Goal: Task Accomplishment & Management: Manage account settings

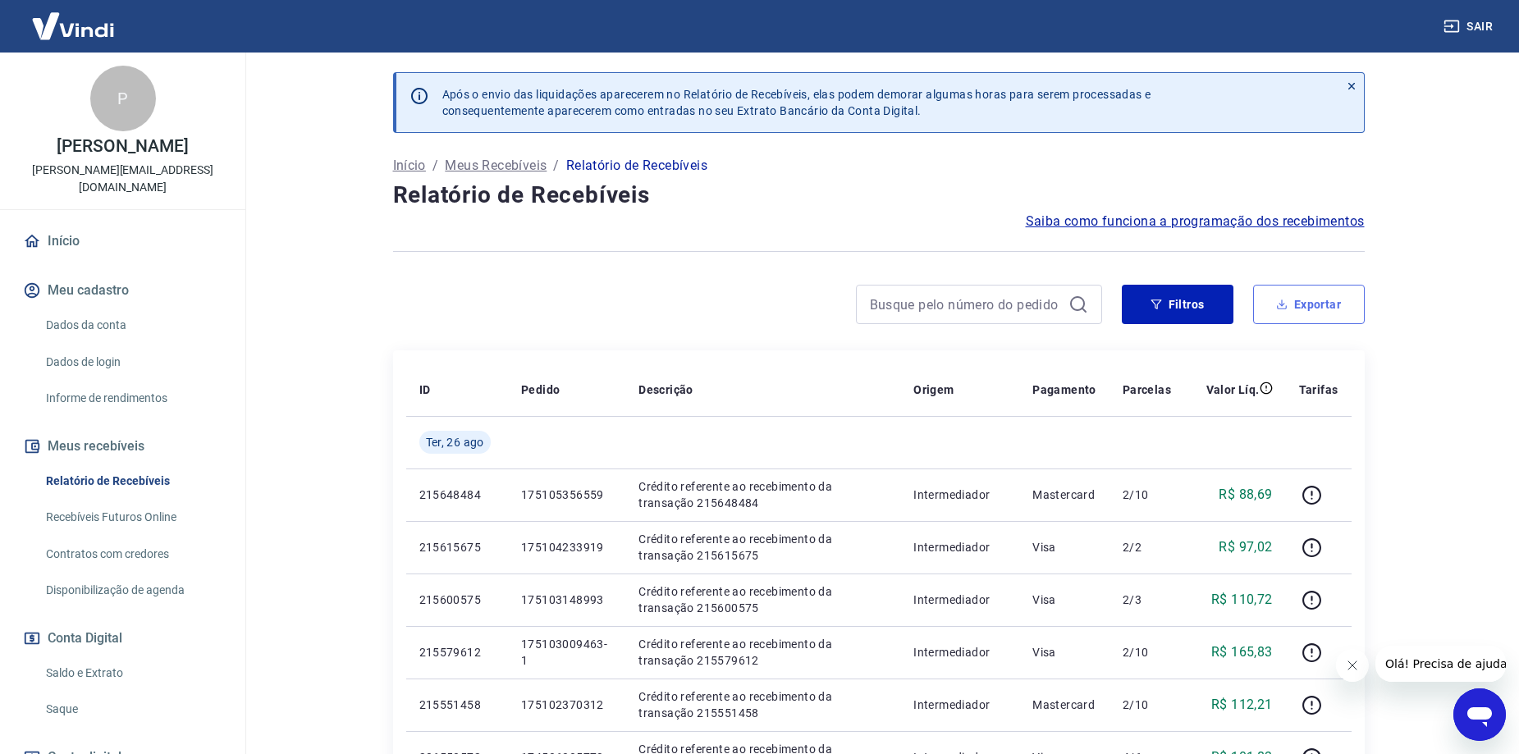
click at [1289, 318] on button "Exportar" at bounding box center [1309, 304] width 112 height 39
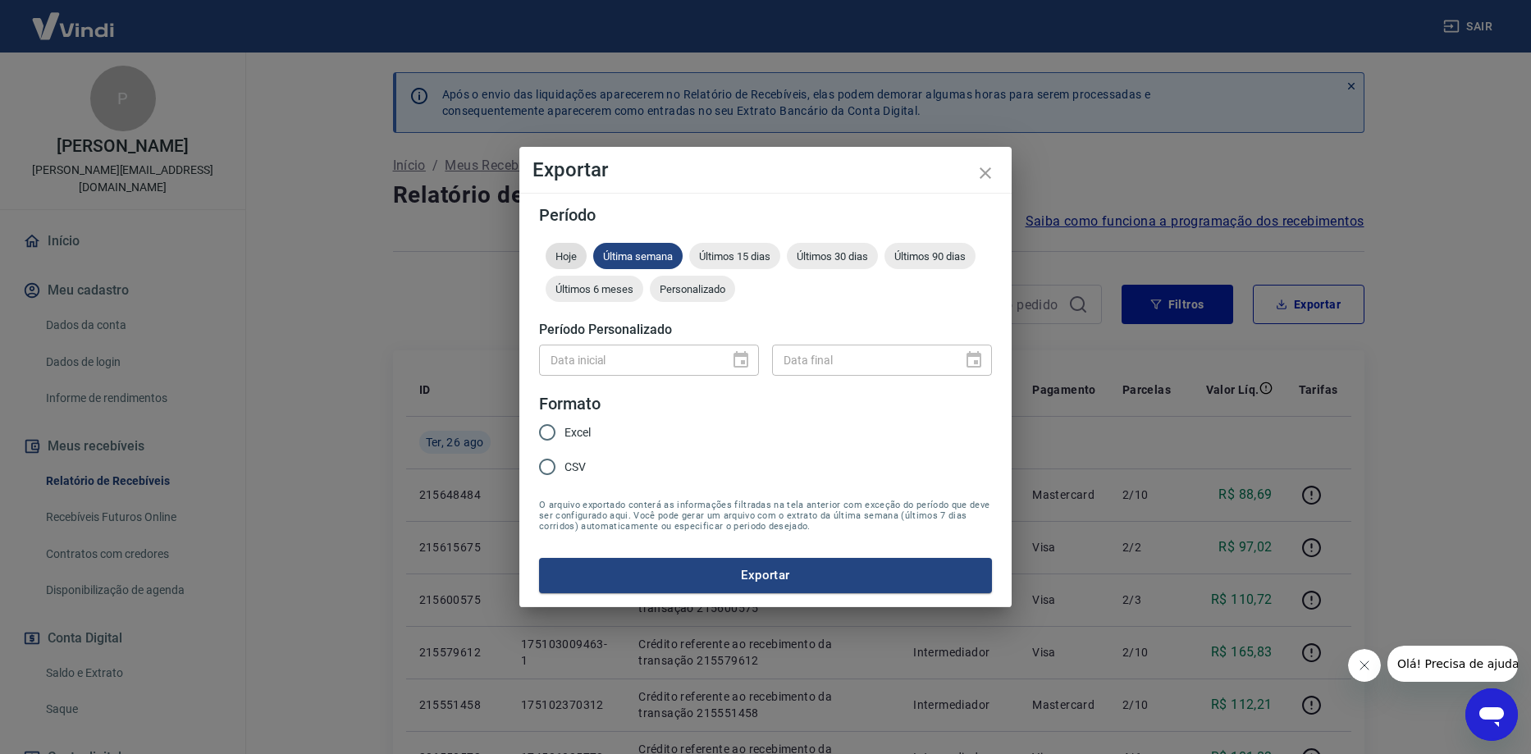
click at [564, 256] on span "Hoje" at bounding box center [566, 256] width 41 height 12
click at [541, 433] on input "Excel" at bounding box center [547, 432] width 34 height 34
radio input "true"
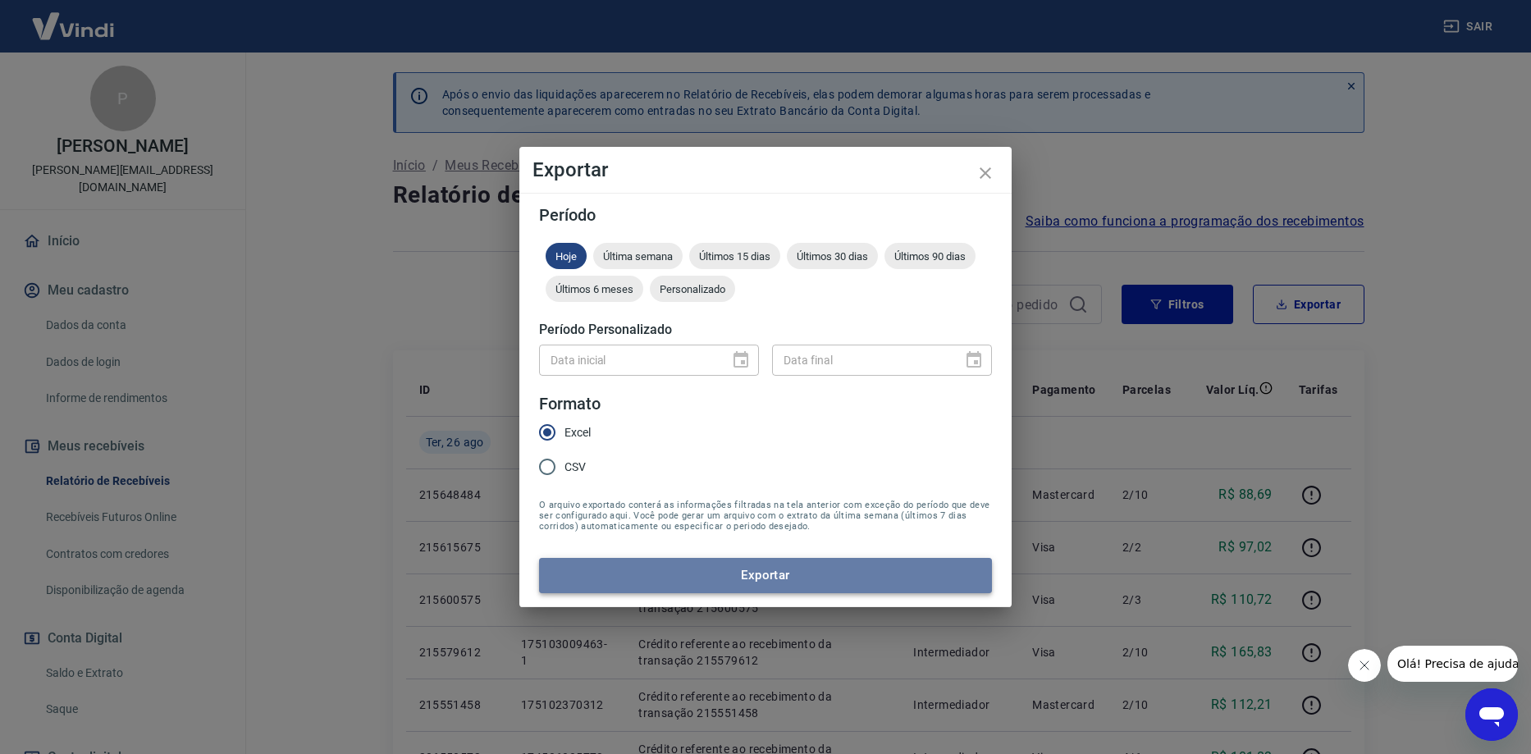
click at [616, 568] on button "Exportar" at bounding box center [765, 575] width 453 height 34
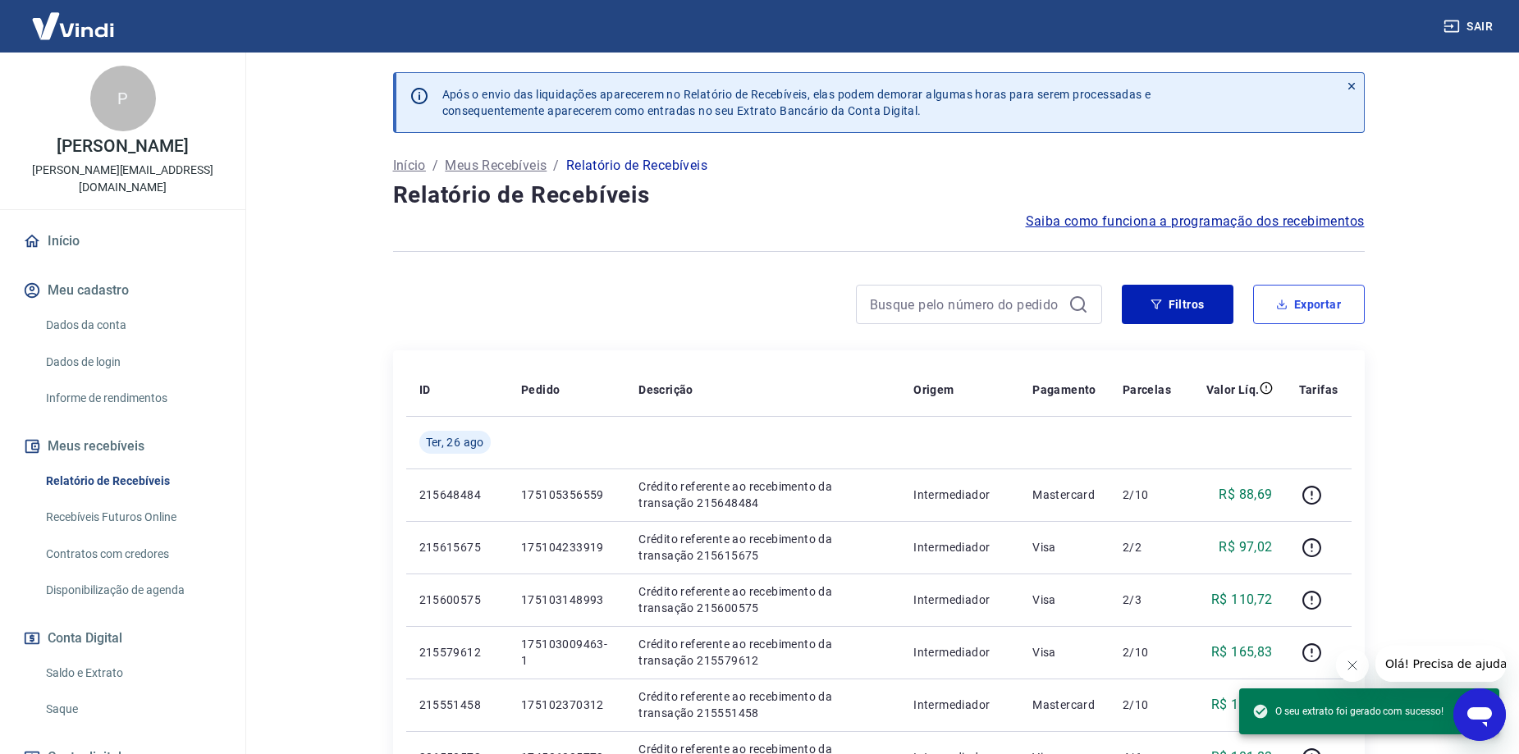
scroll to position [120, 0]
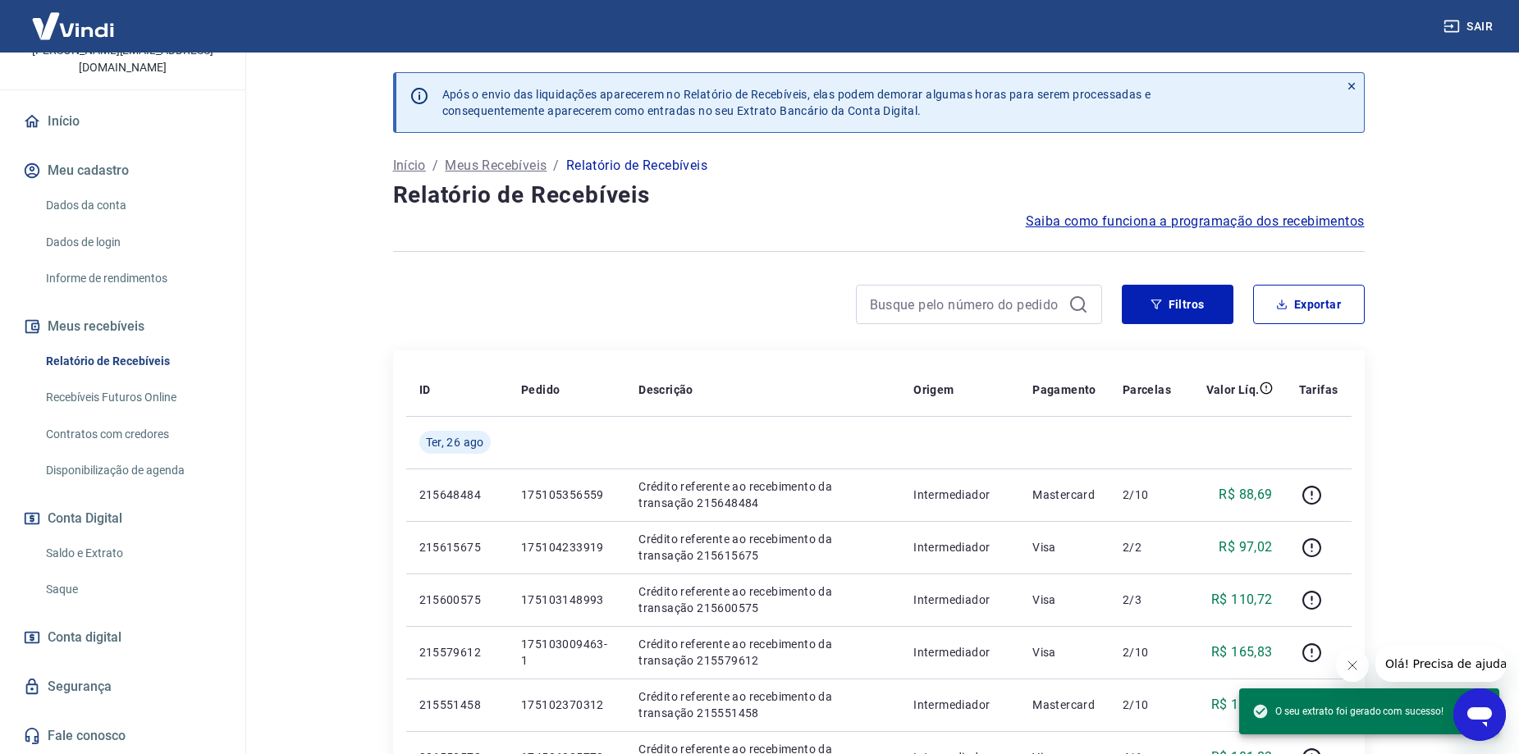
click at [57, 576] on link "Saque" at bounding box center [132, 590] width 186 height 34
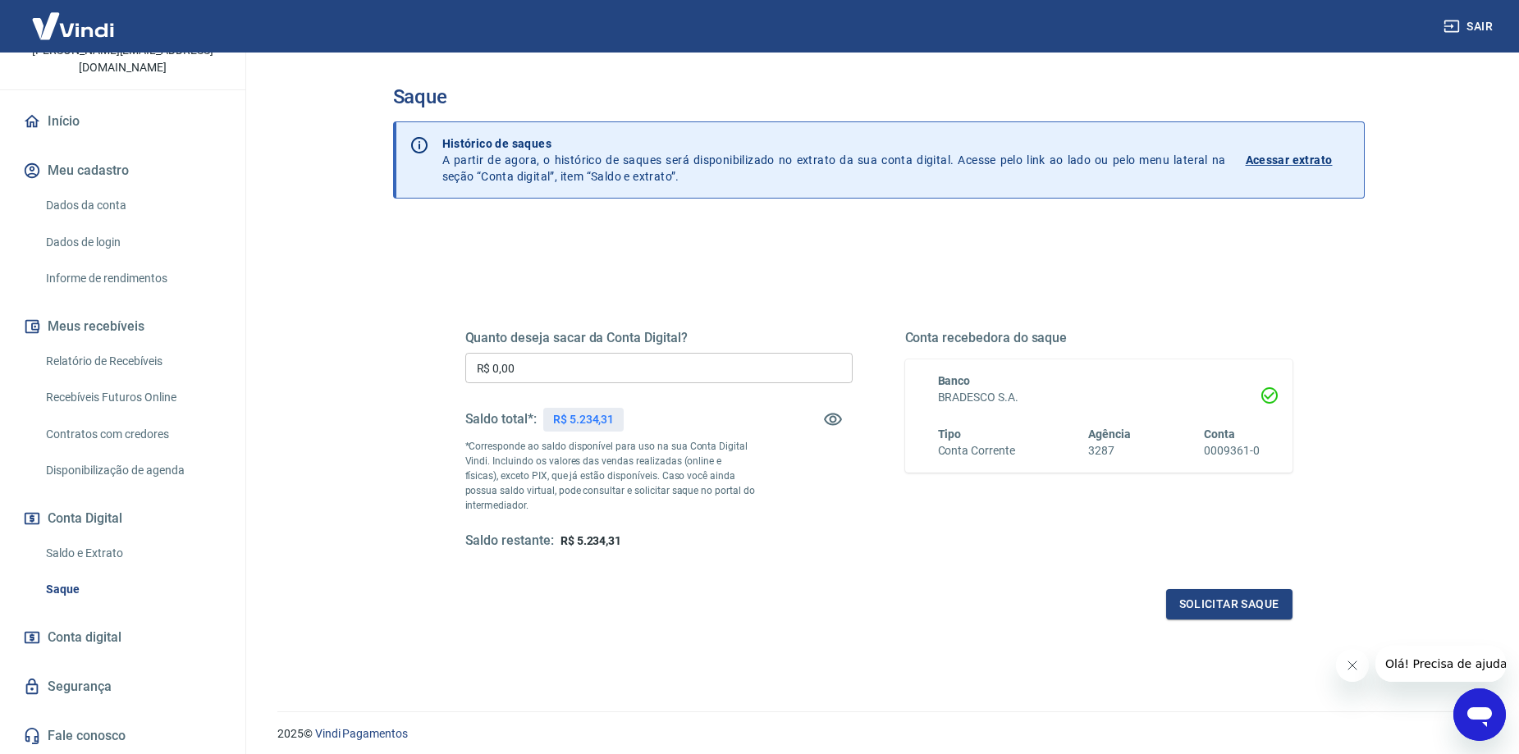
click at [564, 378] on input "R$ 0,00" at bounding box center [658, 368] width 387 height 30
type input "R$ 5.234,31"
click at [1259, 600] on button "Solicitar saque" at bounding box center [1229, 604] width 126 height 30
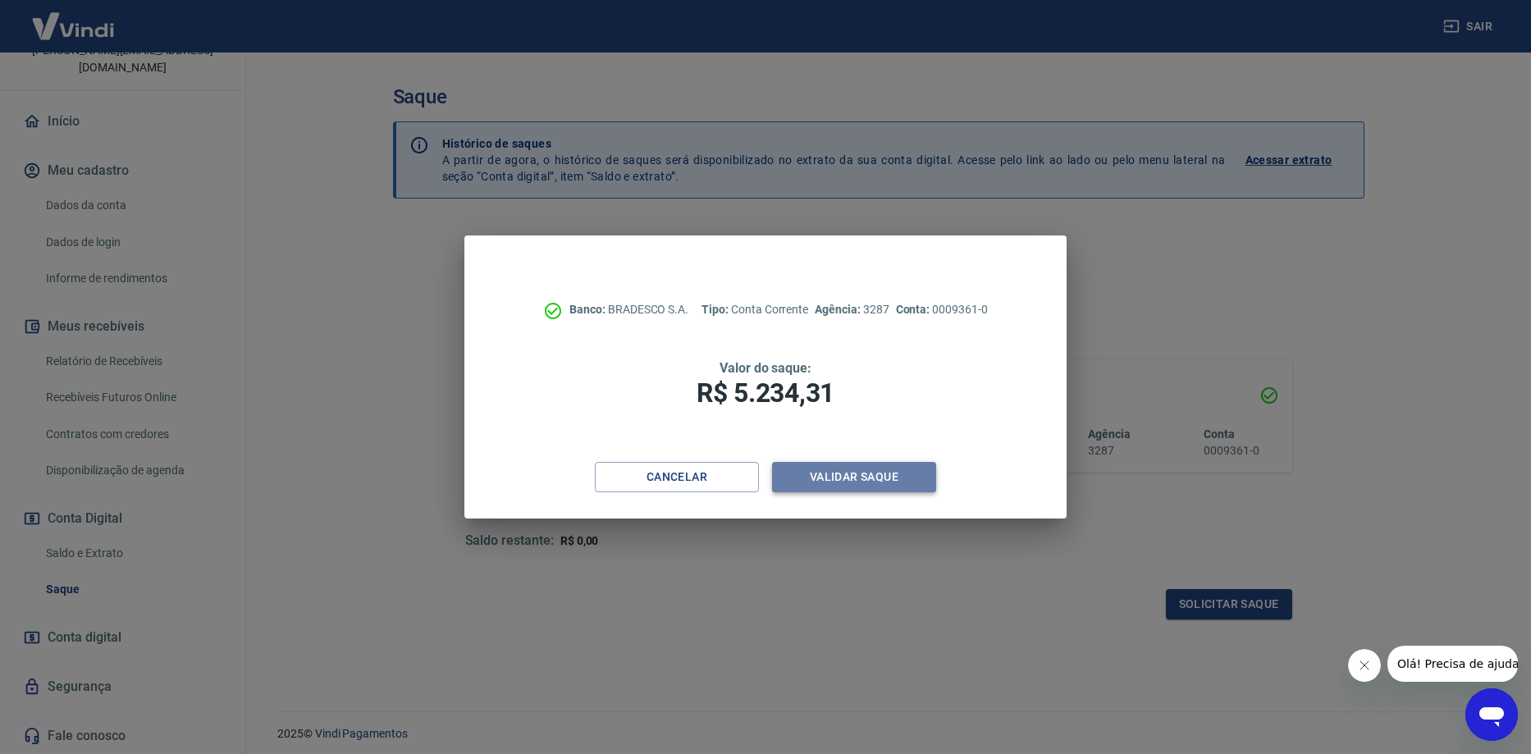
click at [876, 472] on button "Validar saque" at bounding box center [854, 477] width 164 height 30
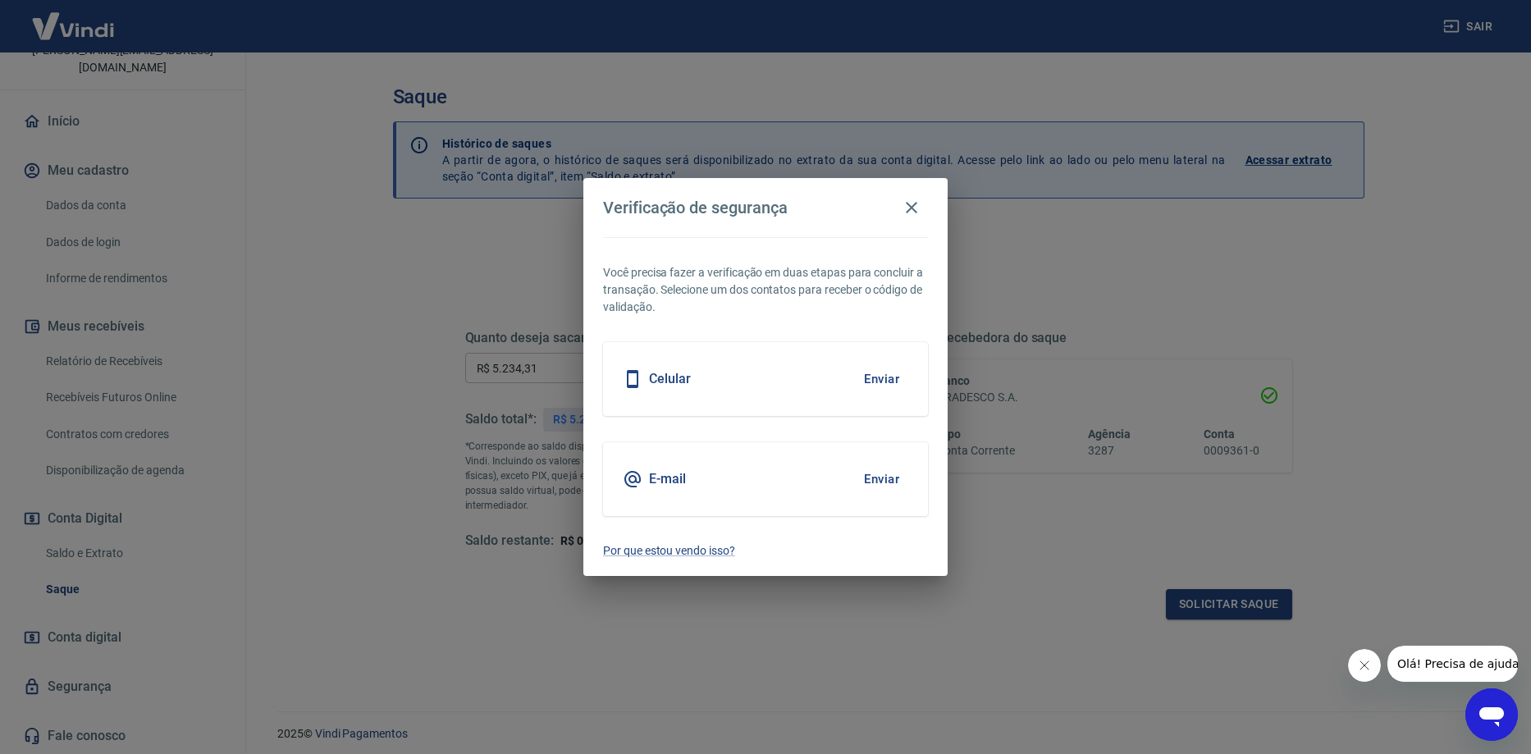
click at [884, 377] on button "Enviar" at bounding box center [881, 379] width 53 height 34
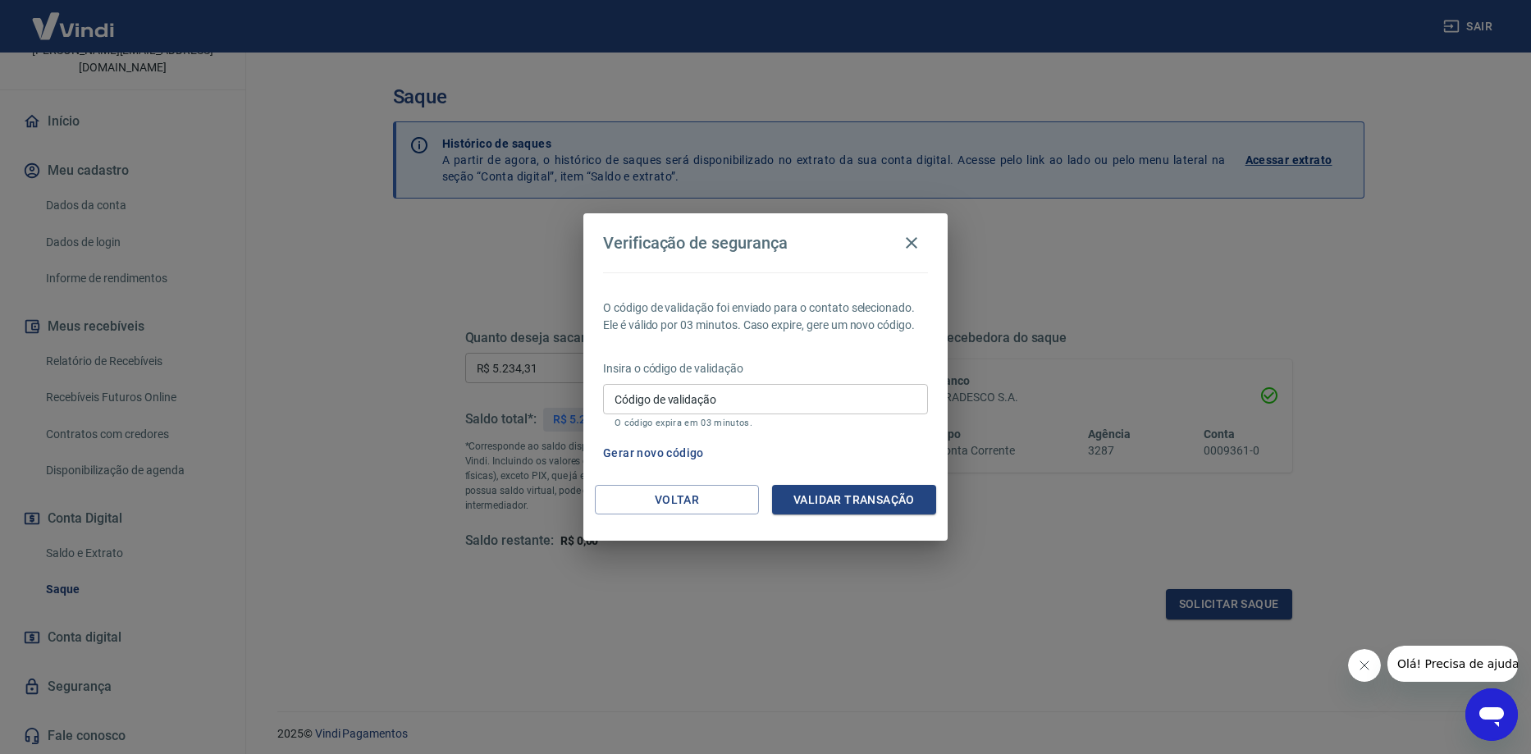
click at [674, 390] on div "Código de validação Código de validação O código expira em 03 minutos." at bounding box center [765, 406] width 325 height 44
type input "829385"
click at [866, 507] on button "Validar transação" at bounding box center [854, 500] width 164 height 30
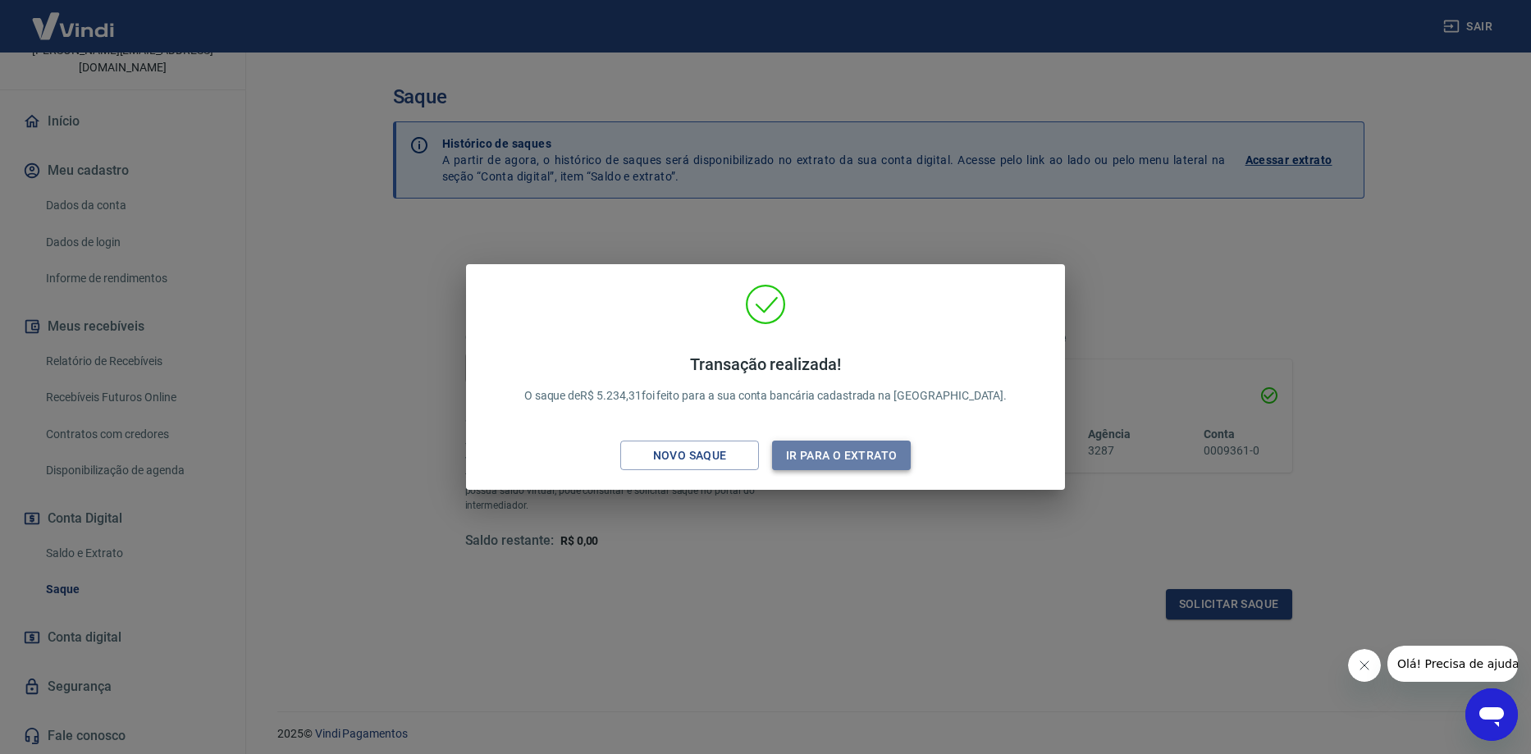
click at [861, 450] on button "Ir para o extrato" at bounding box center [841, 456] width 139 height 30
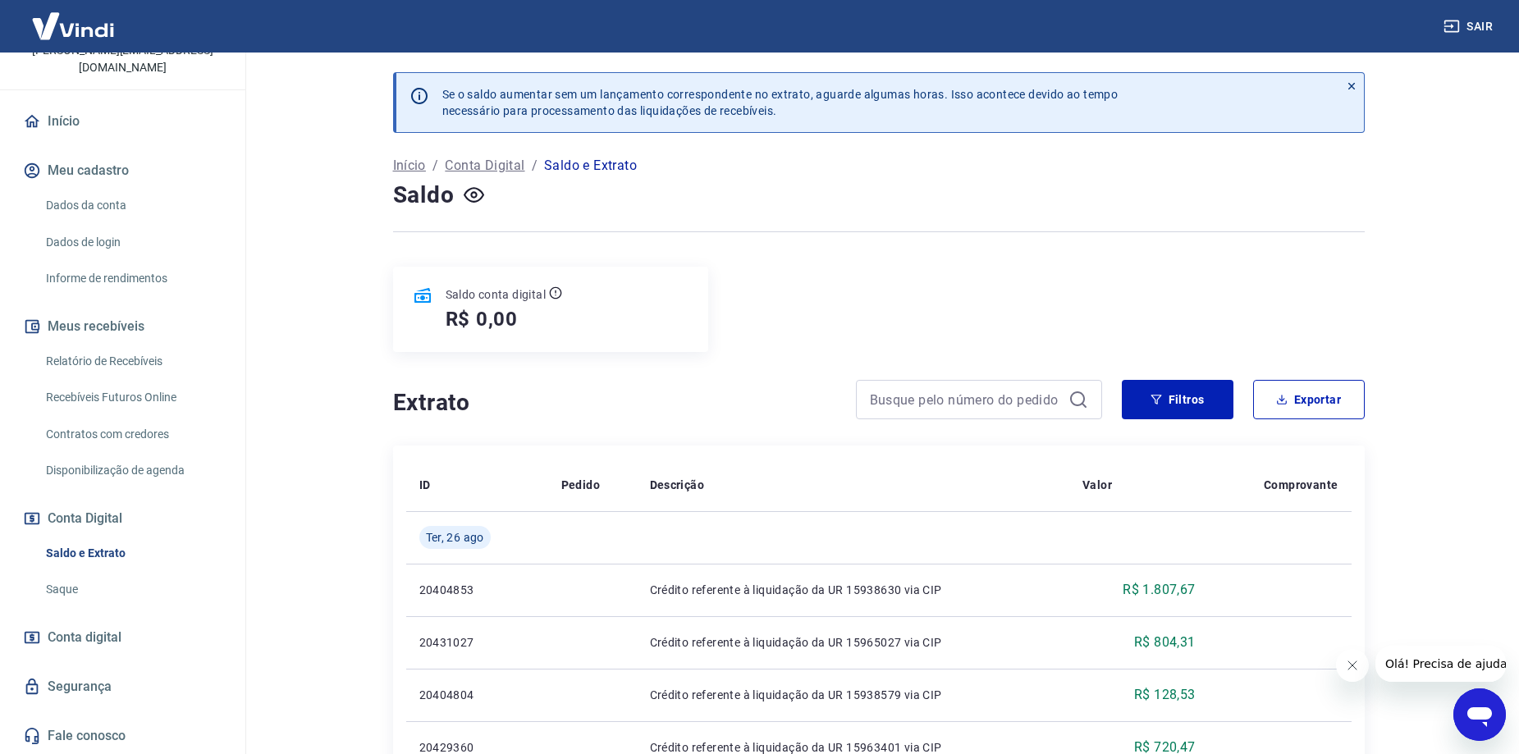
click at [1449, 28] on icon "button" at bounding box center [1451, 26] width 16 height 16
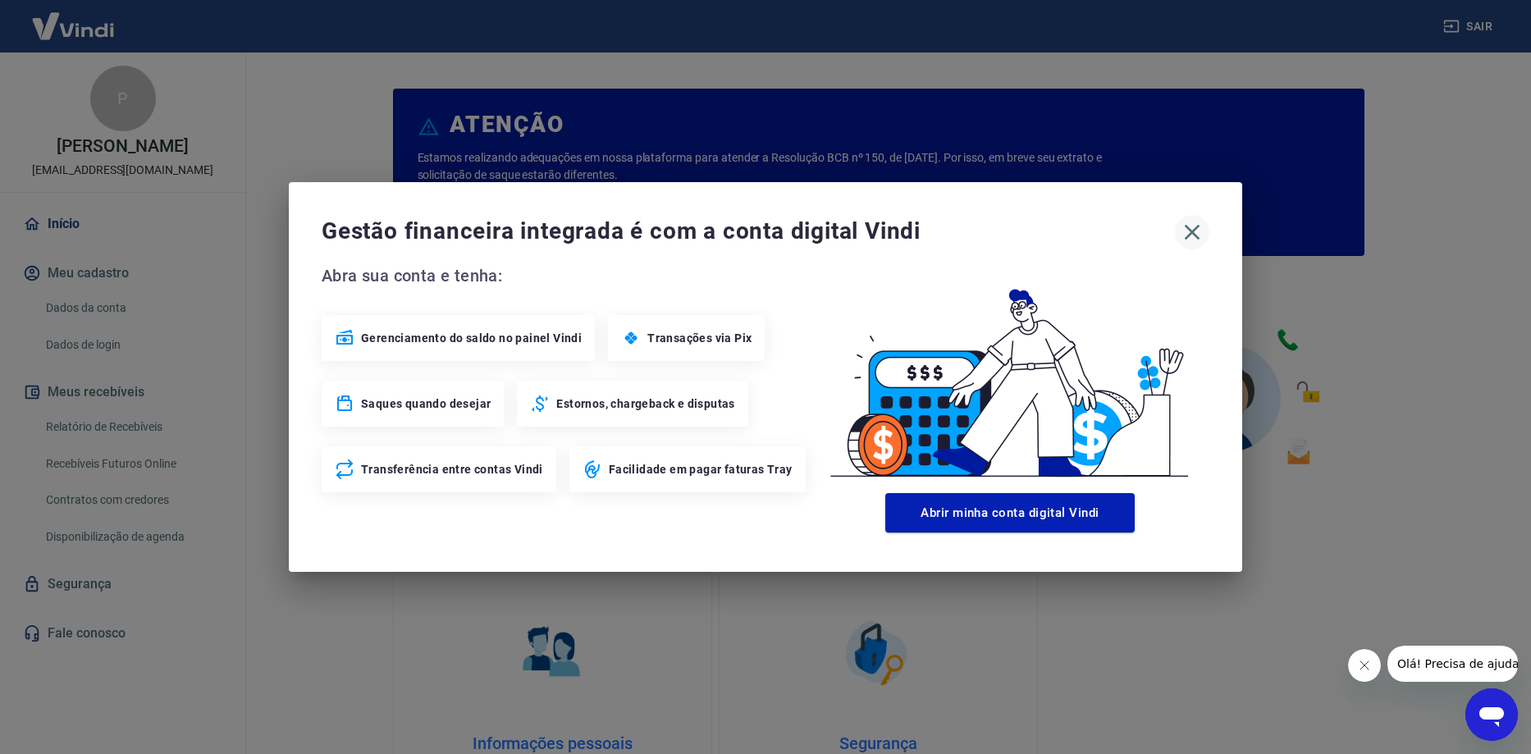
click at [1188, 241] on icon "button" at bounding box center [1192, 232] width 26 height 26
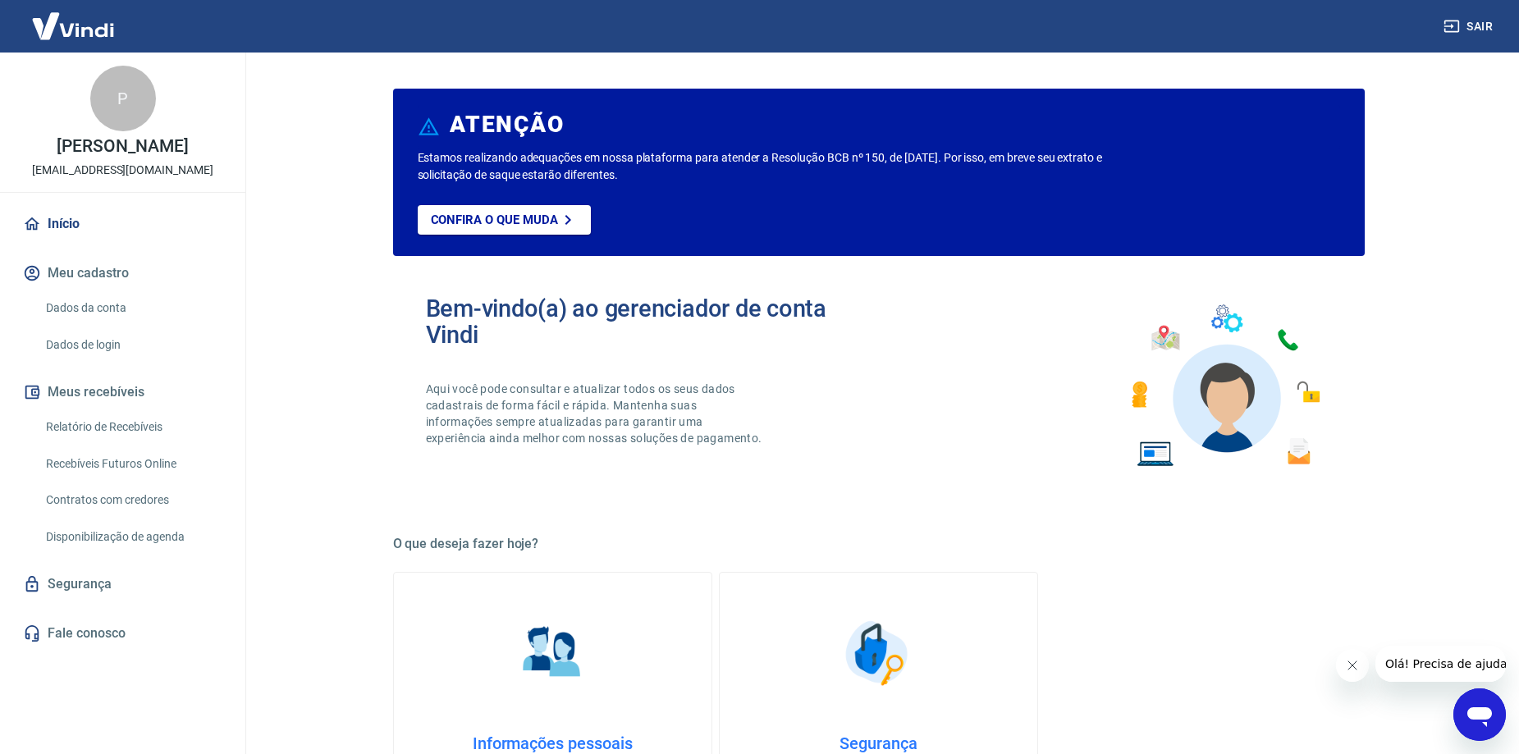
click at [102, 441] on link "Relatório de Recebíveis" at bounding box center [132, 427] width 186 height 34
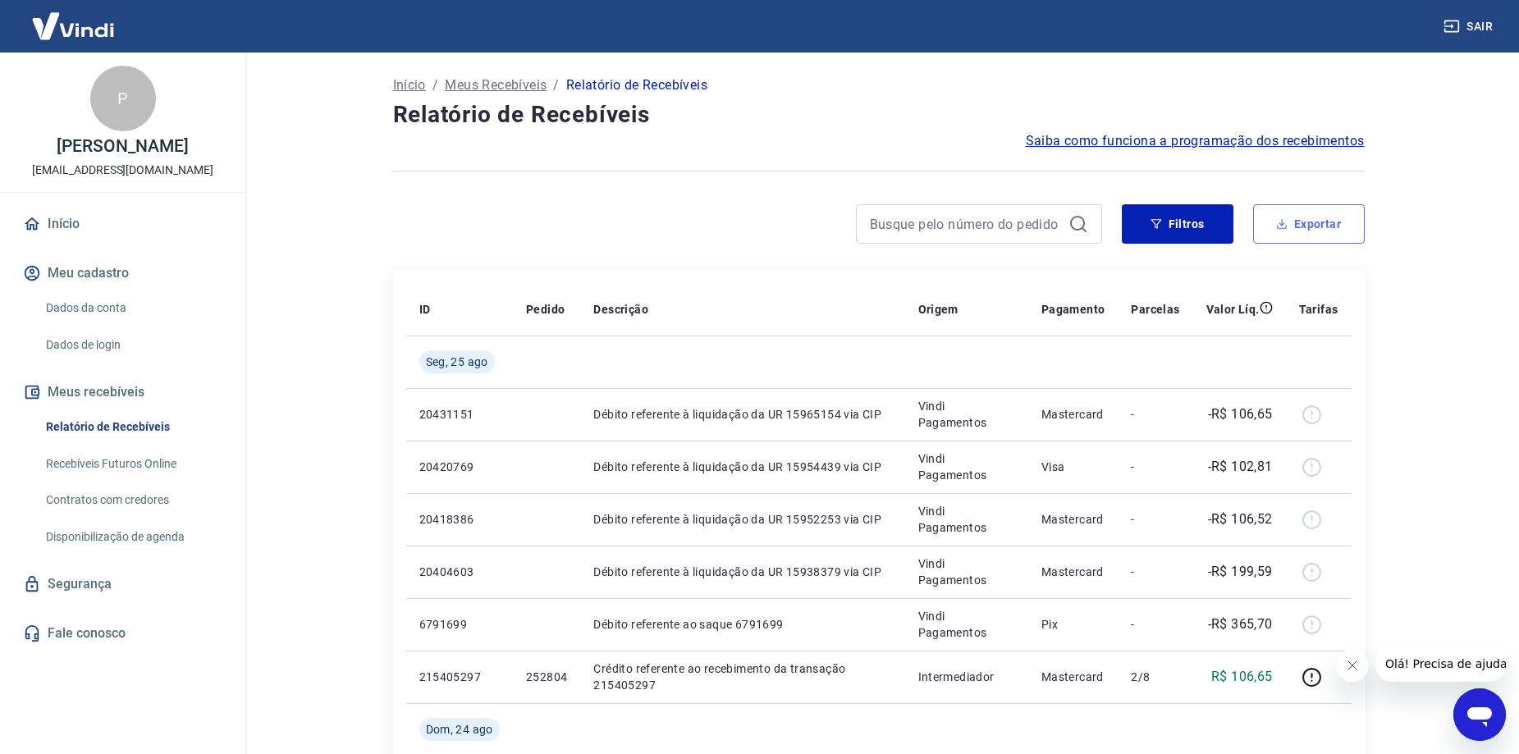
click at [1322, 219] on button "Exportar" at bounding box center [1309, 223] width 112 height 39
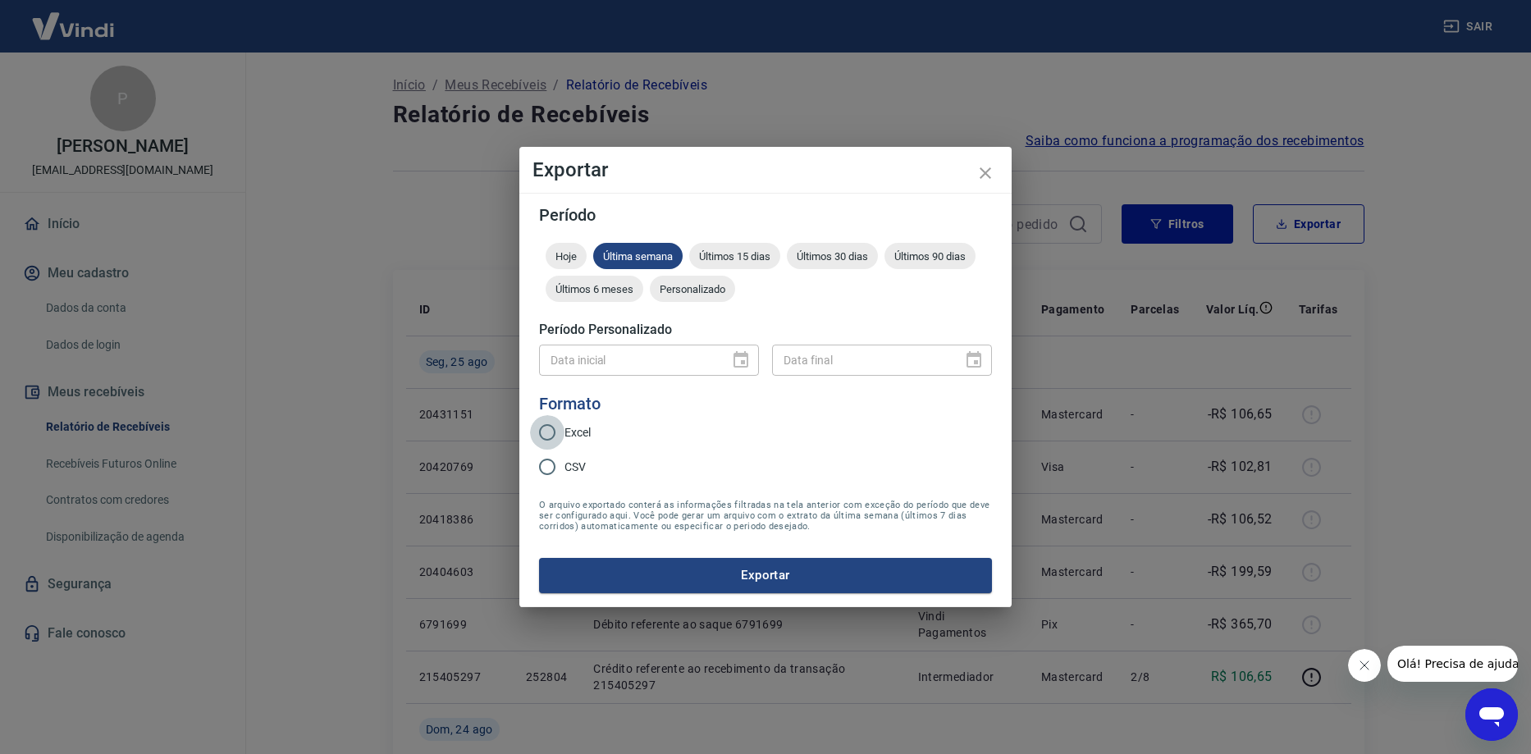
click at [541, 432] on input "Excel" at bounding box center [547, 432] width 34 height 34
radio input "true"
click at [621, 591] on button "Exportar" at bounding box center [765, 575] width 453 height 34
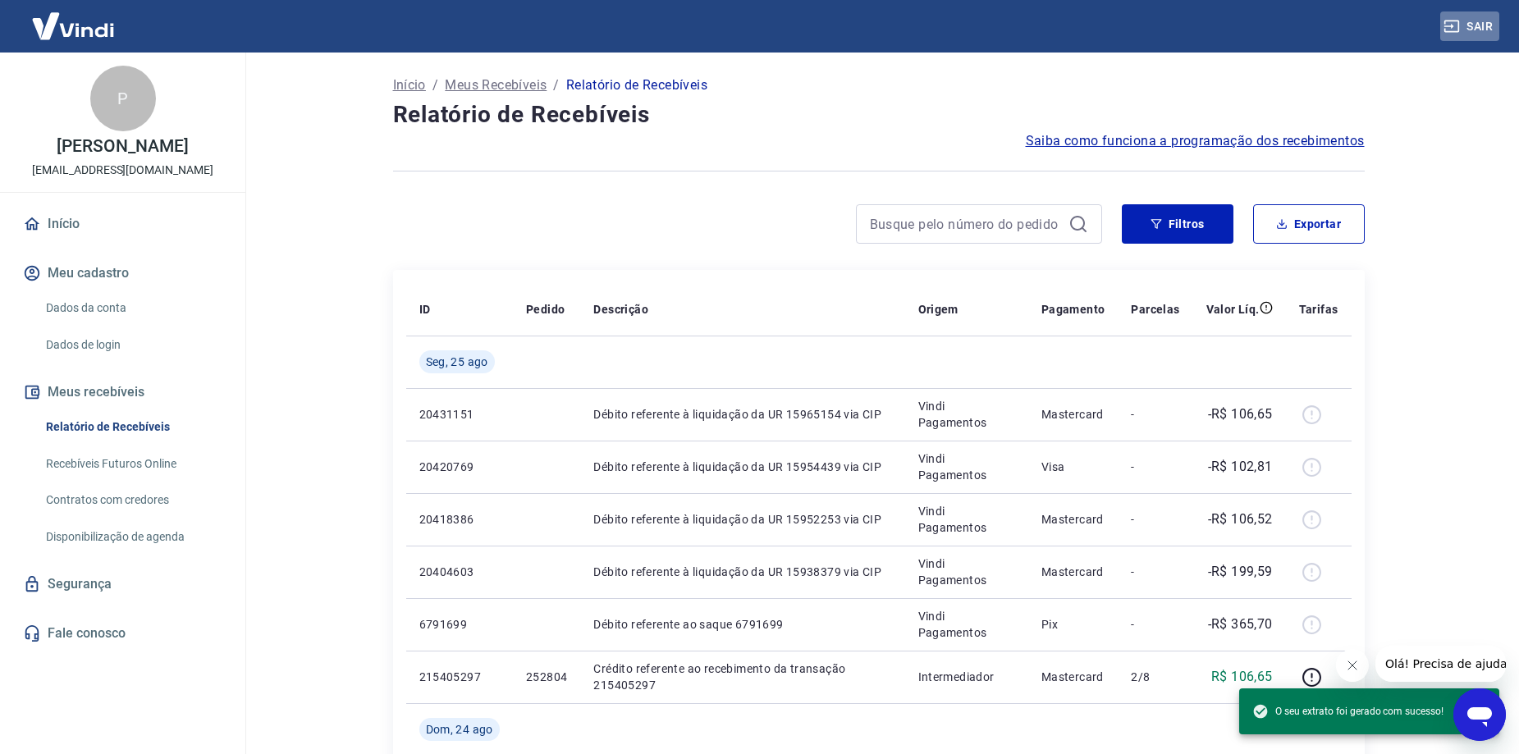
click at [1465, 33] on button "Sair" at bounding box center [1469, 26] width 59 height 30
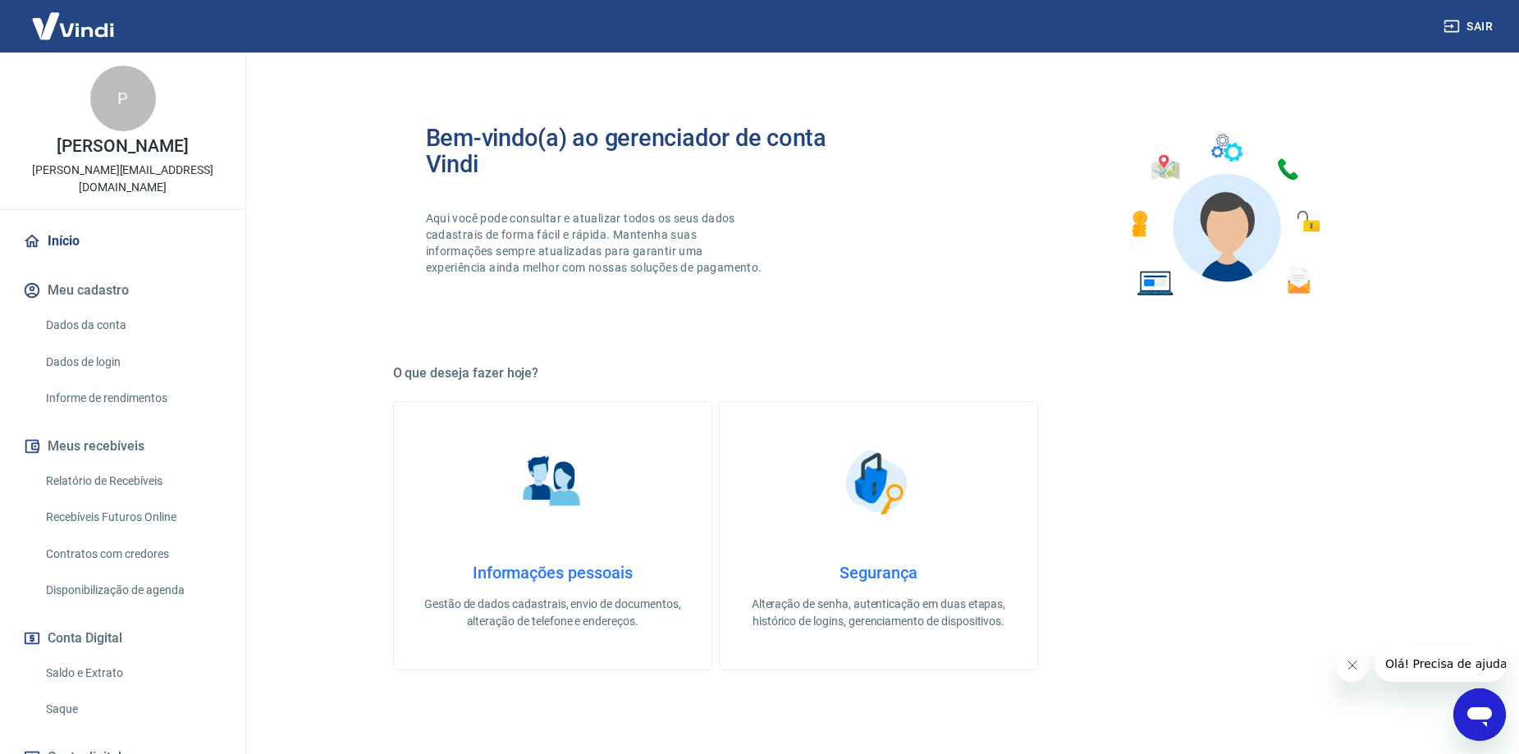
click at [138, 502] on link "Recebíveis Futuros Online" at bounding box center [132, 517] width 186 height 34
click at [90, 668] on link "Saldo e Extrato" at bounding box center [132, 673] width 186 height 34
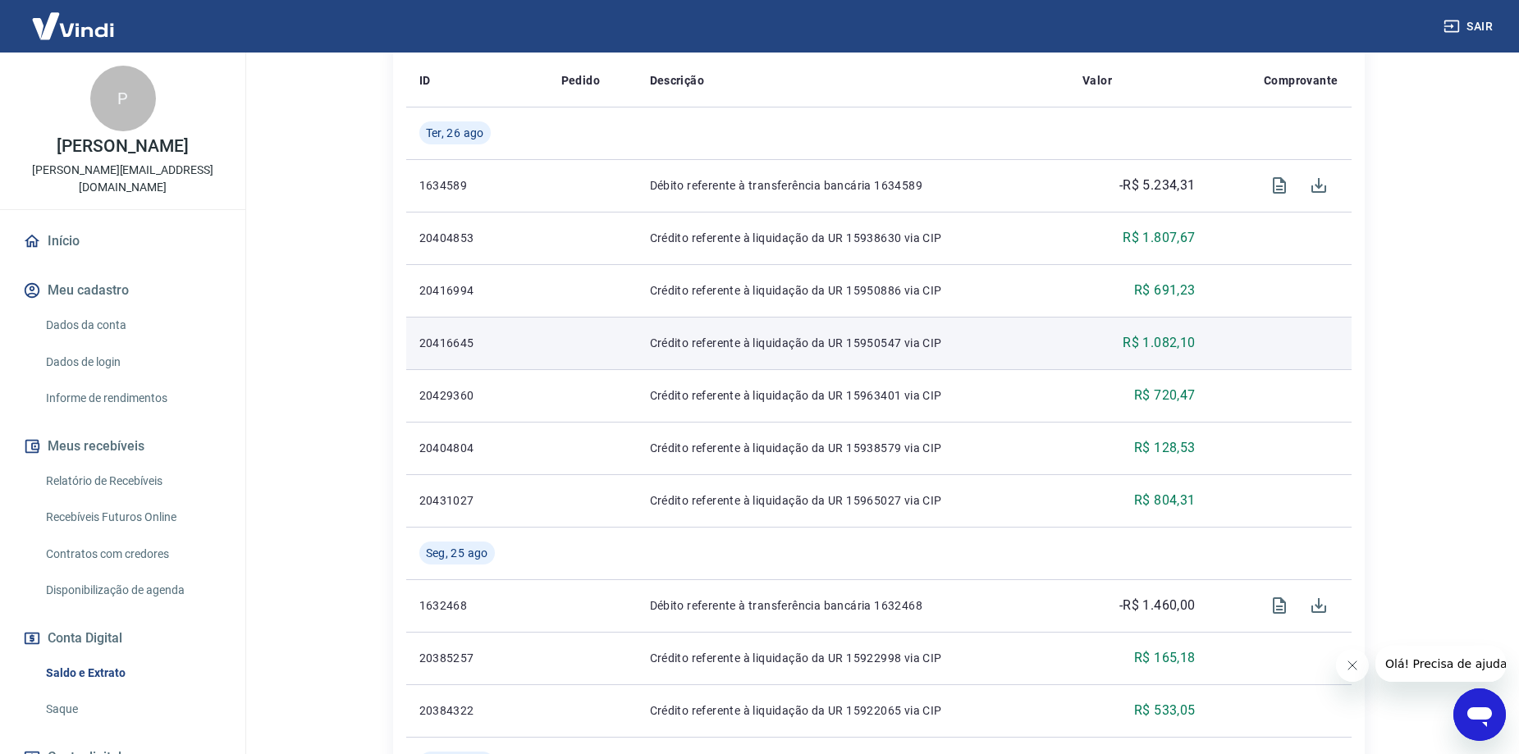
scroll to position [804, 0]
